Goal: Information Seeking & Learning: Learn about a topic

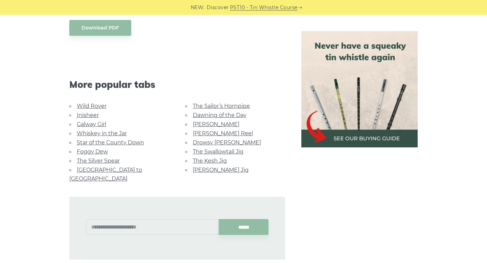
scroll to position [316, 0]
click at [106, 169] on link "[GEOGRAPHIC_DATA] to [GEOGRAPHIC_DATA]" at bounding box center [105, 173] width 73 height 15
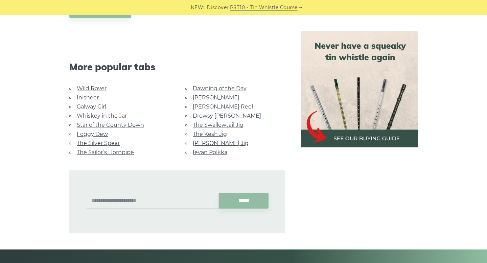
scroll to position [378, 0]
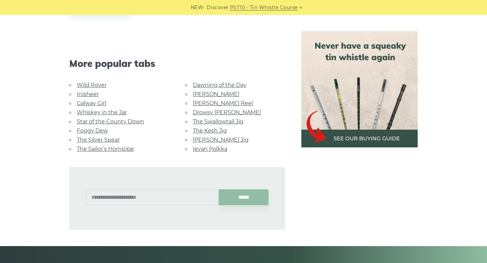
click at [98, 82] on link "Wild Rover" at bounding box center [92, 85] width 30 height 6
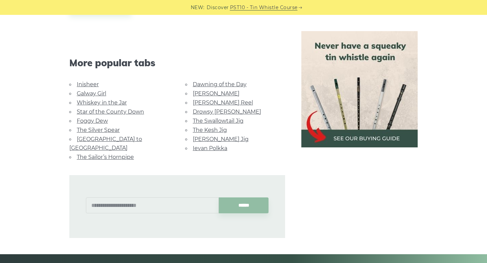
scroll to position [641, 0]
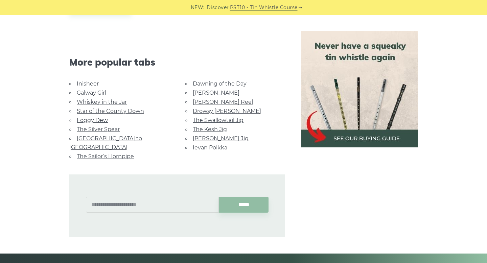
click at [100, 118] on link "Foggy Dew" at bounding box center [92, 120] width 31 height 6
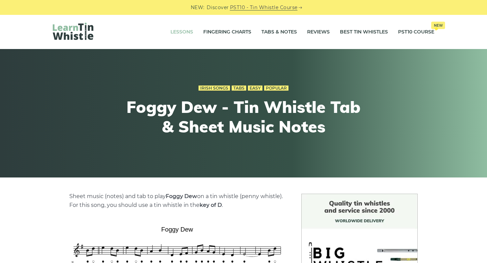
click at [184, 27] on link "Lessons" at bounding box center [181, 32] width 23 height 17
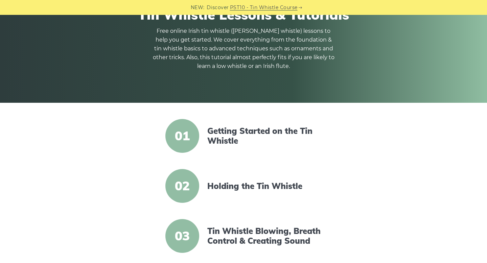
scroll to position [80, 0]
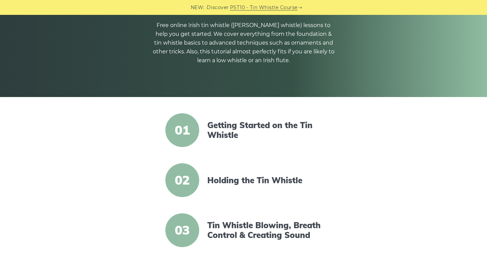
click at [178, 131] on span "01" at bounding box center [182, 130] width 34 height 34
click at [236, 134] on link "Getting Started on the Tin Whistle" at bounding box center [265, 130] width 116 height 20
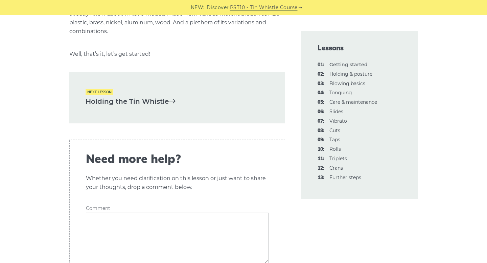
scroll to position [1393, 0]
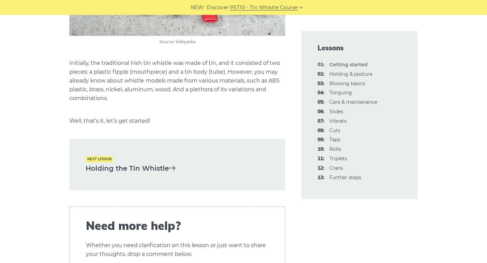
click at [159, 165] on link "Holding the Tin Whistle" at bounding box center [177, 168] width 183 height 11
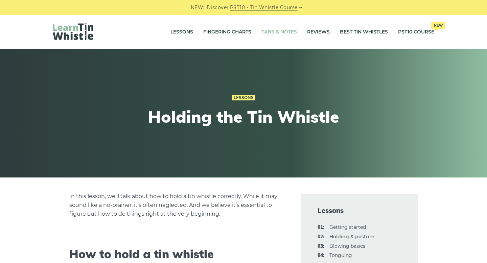
click at [264, 28] on link "Tabs & Notes" at bounding box center [278, 32] width 35 height 17
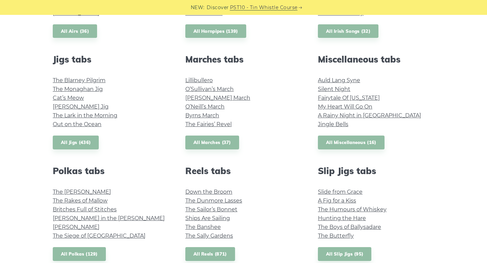
scroll to position [349, 0]
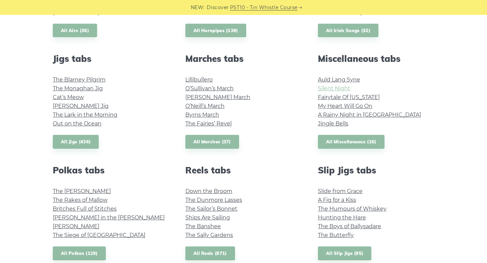
click at [329, 86] on link "Silent Night" at bounding box center [334, 88] width 32 height 6
click at [332, 108] on link "My Heart Will Go On" at bounding box center [345, 106] width 54 height 6
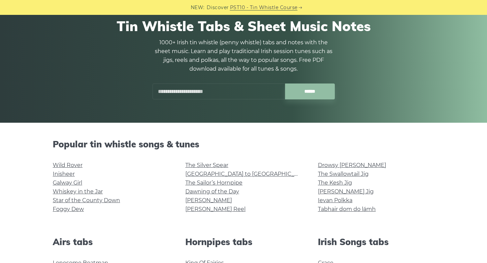
scroll to position [51, 0]
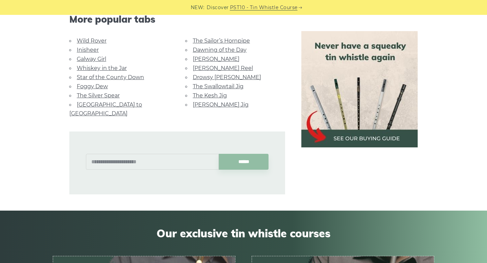
scroll to position [444, 0]
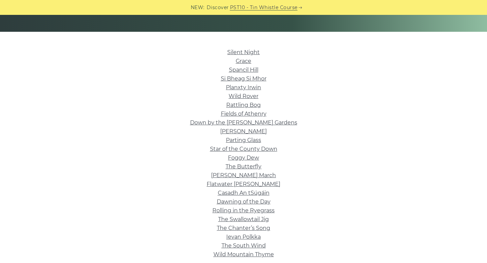
scroll to position [74, 0]
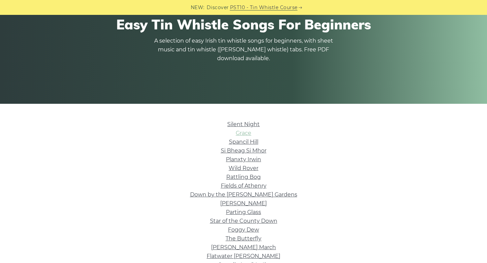
click at [238, 132] on link "Grace" at bounding box center [244, 133] width 16 height 6
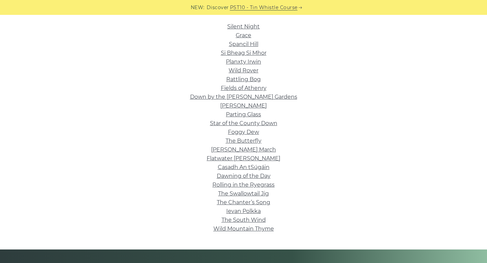
scroll to position [172, 0]
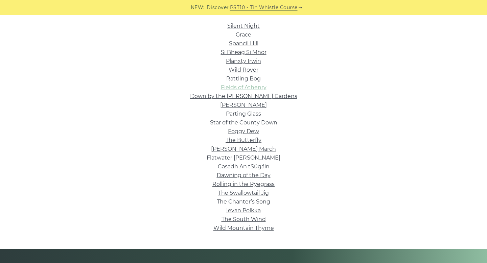
click at [243, 86] on link "Fields of Athenry" at bounding box center [244, 87] width 46 height 6
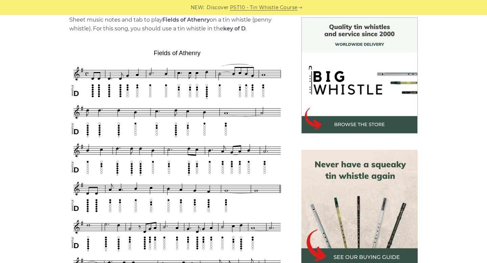
scroll to position [180, 0]
